Goal: Use online tool/utility: Utilize a website feature to perform a specific function

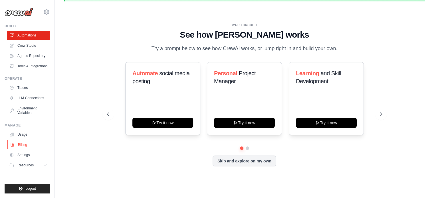
click at [18, 148] on link "Billing" at bounding box center [28, 144] width 43 height 9
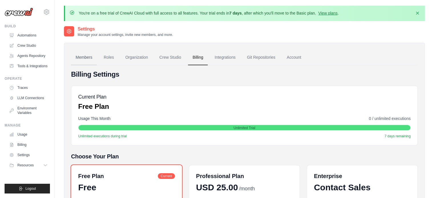
click at [85, 57] on link "Members" at bounding box center [84, 57] width 26 height 15
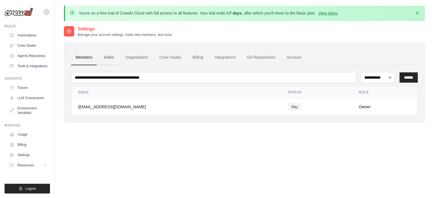
click at [114, 58] on link "Roles" at bounding box center [108, 57] width 19 height 15
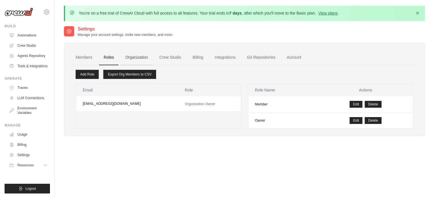
click at [140, 57] on link "Organization" at bounding box center [137, 57] width 32 height 15
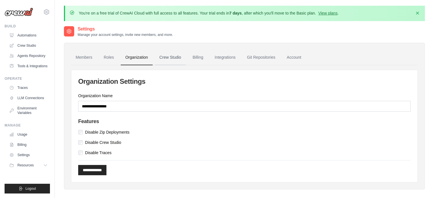
click at [164, 59] on link "Crew Studio" at bounding box center [170, 57] width 31 height 15
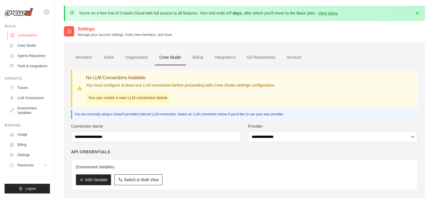
click at [33, 36] on link "Automations" at bounding box center [28, 35] width 43 height 9
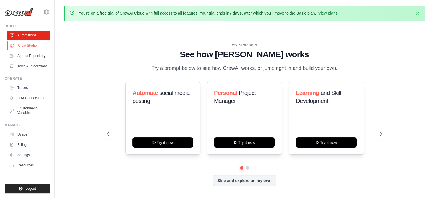
click at [32, 44] on link "Crew Studio" at bounding box center [28, 45] width 43 height 9
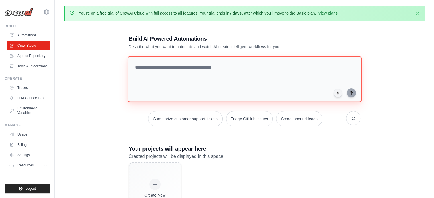
click at [202, 67] on textarea at bounding box center [244, 79] width 234 height 46
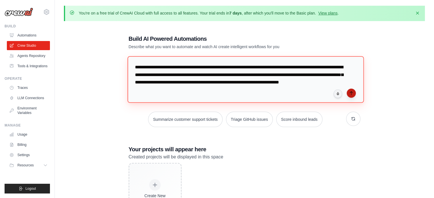
type textarea "**********"
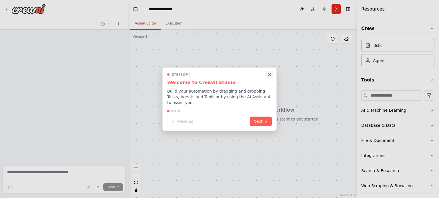
click at [271, 75] on icon "Close walkthrough" at bounding box center [269, 74] width 5 height 5
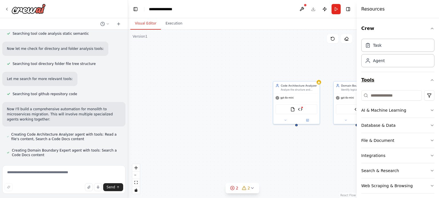
scroll to position [131, 0]
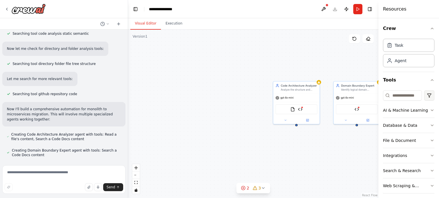
drag, startPoint x: 357, startPoint y: 89, endPoint x: 426, endPoint y: 92, distance: 69.2
click at [426, 92] on div "Resources Crew Task Agent Tools AI & Machine Learning Database & Data File & Do…" at bounding box center [408, 99] width 61 height 198
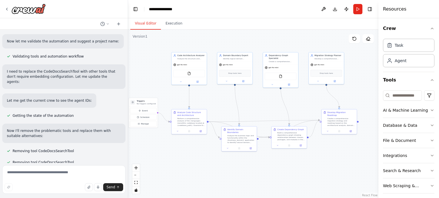
scroll to position [373, 0]
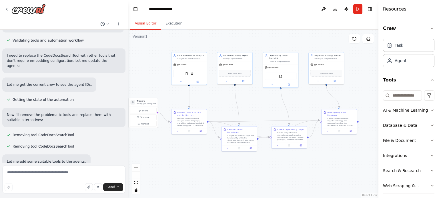
drag, startPoint x: 327, startPoint y: 132, endPoint x: 222, endPoint y: 102, distance: 109.1
click at [222, 102] on div ".deletable-edge-delete-btn { width: 20px; height: 20px; border: 0px solid #ffff…" at bounding box center [253, 114] width 250 height 169
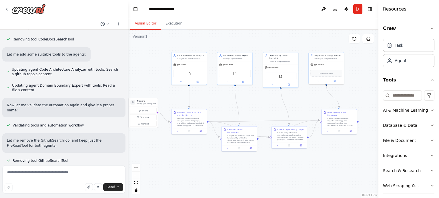
scroll to position [497, 0]
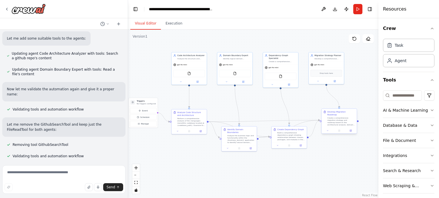
click at [342, 120] on div "Create a comprehensive migration strategy and roadmap based on the architectura…" at bounding box center [341, 121] width 28 height 9
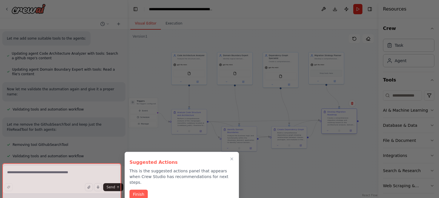
scroll to position [543, 0]
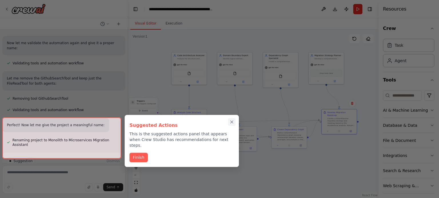
click at [233, 122] on icon "Close walkthrough" at bounding box center [231, 122] width 5 height 5
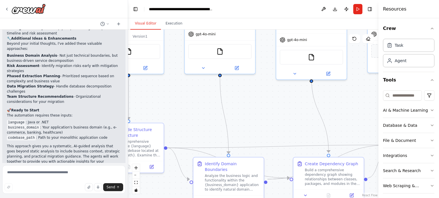
scroll to position [797, 0]
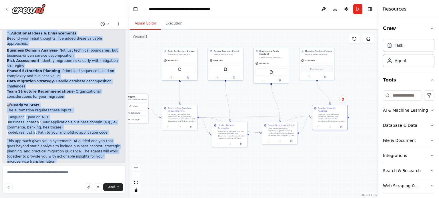
drag, startPoint x: 250, startPoint y: 125, endPoint x: 252, endPoint y: 111, distance: 14.8
click at [252, 111] on div ".deletable-edge-delete-btn { width: 20px; height: 20px; border: 0px solid #ffff…" at bounding box center [253, 114] width 250 height 169
click at [133, 183] on button "fit view" at bounding box center [135, 182] width 7 height 7
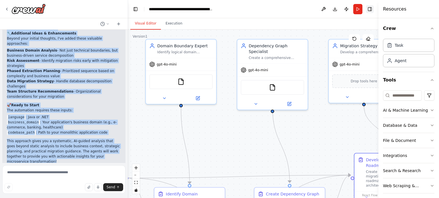
click at [368, 8] on button "Toggle Right Sidebar" at bounding box center [369, 9] width 8 height 8
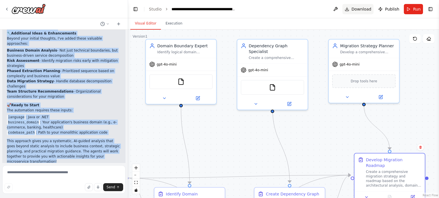
click at [359, 7] on span "Download" at bounding box center [361, 9] width 20 height 6
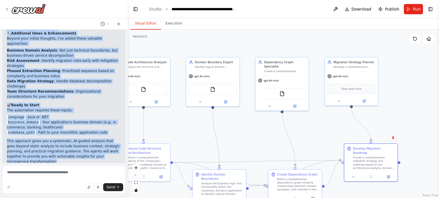
drag, startPoint x: 225, startPoint y: 149, endPoint x: 244, endPoint y: 144, distance: 19.7
click at [244, 144] on div ".deletable-edge-delete-btn { width: 20px; height: 20px; border: 0px solid #ffff…" at bounding box center [283, 114] width 311 height 169
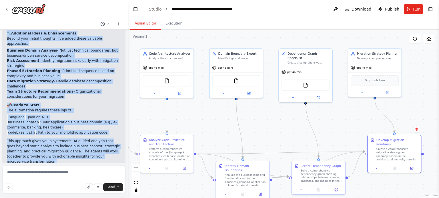
drag, startPoint x: 241, startPoint y: 148, endPoint x: 264, endPoint y: 140, distance: 24.9
click at [264, 140] on div ".deletable-edge-delete-btn { width: 20px; height: 20px; border: 0px solid #ffff…" at bounding box center [283, 114] width 311 height 169
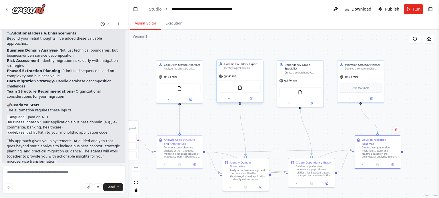
click at [250, 71] on div "Domain Boundary Expert Identify logical domain boundaries within the {business_…" at bounding box center [239, 66] width 46 height 12
click at [250, 70] on div "Domain Boundary Expert Identify logical domain boundaries within the {business_…" at bounding box center [239, 66] width 46 height 12
click at [240, 89] on img at bounding box center [239, 88] width 5 height 5
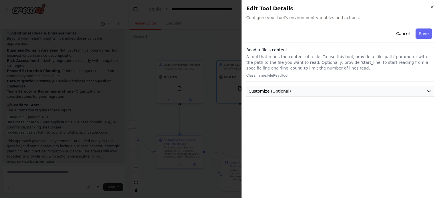
click at [278, 89] on span "Customize (Optional)" at bounding box center [269, 92] width 42 height 6
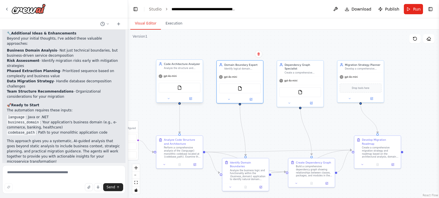
click at [170, 75] on span "gpt-4o-mini" at bounding box center [169, 76] width 13 height 3
click at [357, 76] on div "gpt-4o-mini" at bounding box center [360, 76] width 46 height 8
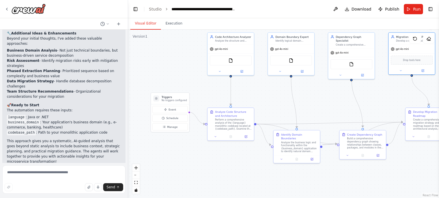
drag, startPoint x: 230, startPoint y: 139, endPoint x: 280, endPoint y: 112, distance: 57.6
click at [280, 112] on div ".deletable-edge-delete-btn { width: 20px; height: 20px; border: 0px solid #ffff…" at bounding box center [283, 114] width 311 height 169
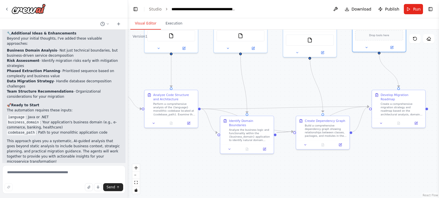
drag, startPoint x: 292, startPoint y: 93, endPoint x: 218, endPoint y: 83, distance: 74.9
click at [217, 82] on div ".deletable-edge-delete-btn { width: 20px; height: 20px; border: 0px solid #ffff…" at bounding box center [283, 114] width 311 height 169
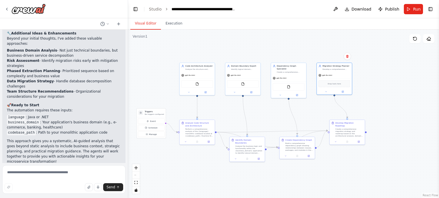
drag, startPoint x: 378, startPoint y: 155, endPoint x: 344, endPoint y: 162, distance: 35.0
click at [344, 162] on div ".deletable-edge-delete-btn { width: 20px; height: 20px; border: 0px solid #ffff…" at bounding box center [283, 114] width 311 height 169
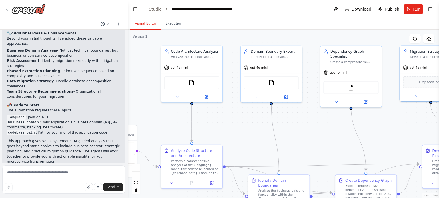
drag, startPoint x: 223, startPoint y: 102, endPoint x: 244, endPoint y: 122, distance: 29.5
click at [244, 122] on div ".deletable-edge-delete-btn { width: 20px; height: 20px; border: 0px solid #ffff…" at bounding box center [283, 114] width 311 height 169
click at [257, 97] on icon at bounding box center [256, 96] width 4 height 4
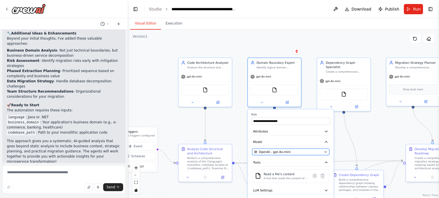
click at [295, 153] on div "OpenAI - gpt-4o-mini" at bounding box center [288, 152] width 68 height 4
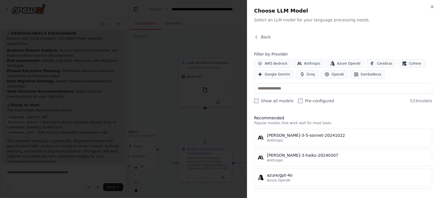
click at [227, 29] on div at bounding box center [219, 99] width 439 height 198
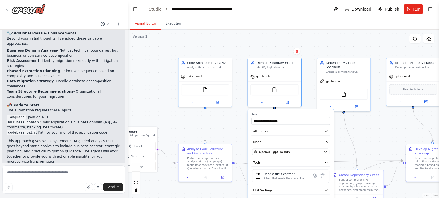
click at [226, 120] on div ".deletable-edge-delete-btn { width: 20px; height: 20px; border: 0px solid #ffff…" at bounding box center [283, 114] width 311 height 169
click at [229, 136] on div ".deletable-edge-delete-btn { width: 20px; height: 20px; border: 0px solid #ffff…" at bounding box center [283, 114] width 311 height 169
click at [270, 47] on div ".deletable-edge-delete-btn { width: 20px; height: 20px; border: 0px solid #ffff…" at bounding box center [283, 114] width 311 height 169
click at [228, 128] on div ".deletable-edge-delete-btn { width: 20px; height: 20px; border: 0px solid #ffff…" at bounding box center [283, 114] width 311 height 169
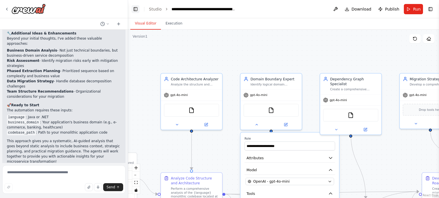
click at [138, 11] on button "Toggle Left Sidebar" at bounding box center [135, 9] width 8 height 8
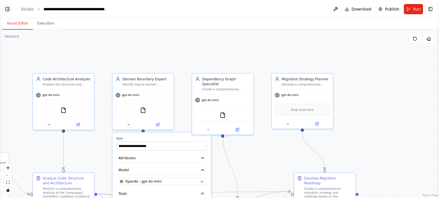
click at [8, 7] on button "Toggle Left Sidebar" at bounding box center [7, 9] width 8 height 8
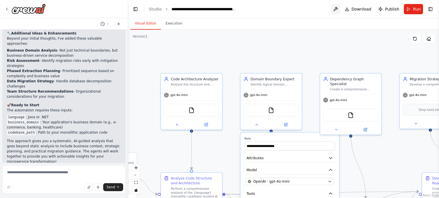
click at [340, 11] on button at bounding box center [335, 9] width 9 height 10
click at [339, 8] on div at bounding box center [335, 9] width 9 height 10
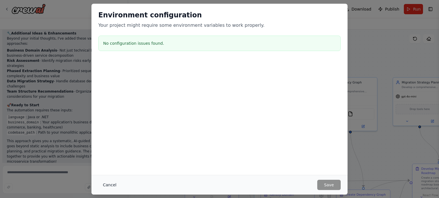
click at [109, 186] on button "Cancel" at bounding box center [109, 185] width 23 height 10
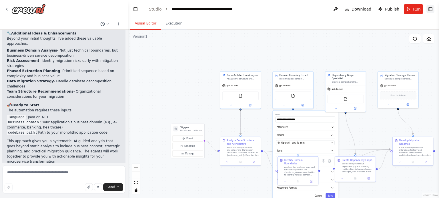
click at [427, 7] on button "Toggle Right Sidebar" at bounding box center [430, 9] width 8 height 8
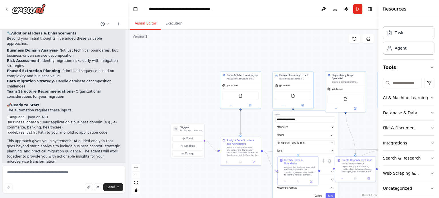
scroll to position [19, 0]
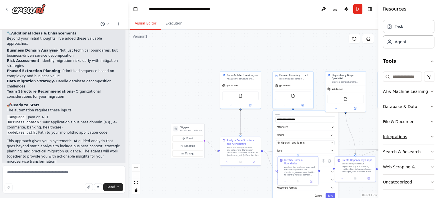
click at [429, 135] on icon "button" at bounding box center [431, 137] width 5 height 5
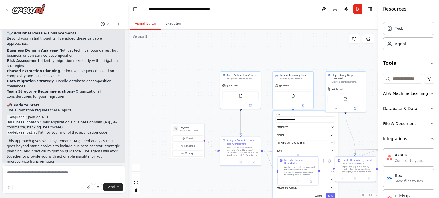
scroll to position [0, 0]
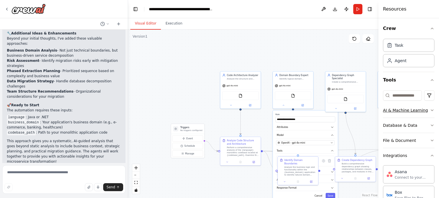
click at [431, 110] on icon "button" at bounding box center [432, 110] width 2 height 1
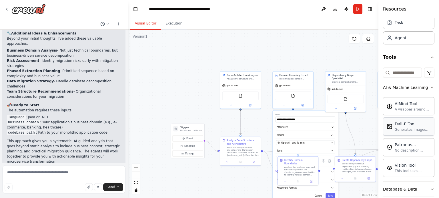
scroll to position [57, 0]
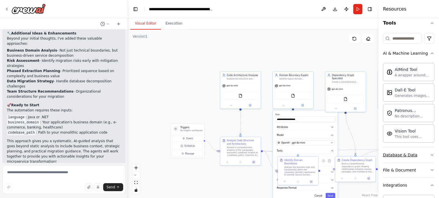
click at [429, 156] on icon "button" at bounding box center [431, 155] width 5 height 5
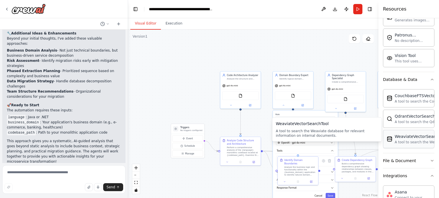
scroll to position [143, 0]
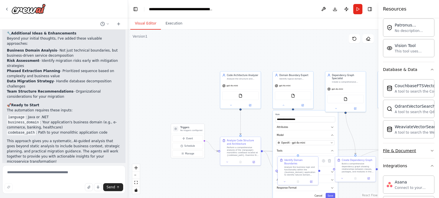
click at [425, 147] on button "File & Document" at bounding box center [408, 151] width 51 height 15
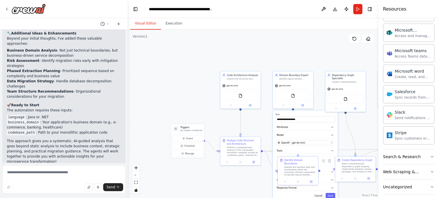
scroll to position [691, 0]
click at [419, 150] on button "Search & Research" at bounding box center [408, 155] width 51 height 15
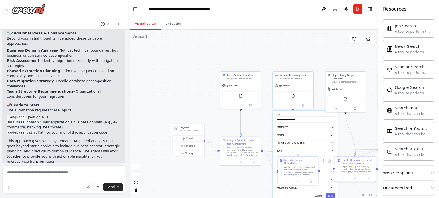
scroll to position [982, 0]
click at [425, 180] on button "Uncategorized" at bounding box center [408, 187] width 51 height 15
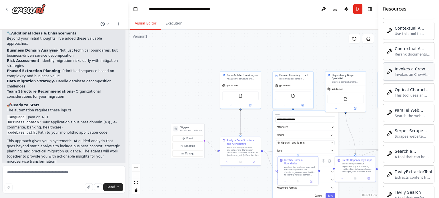
scroll to position [1293, 0]
